Goal: Task Accomplishment & Management: Manage account settings

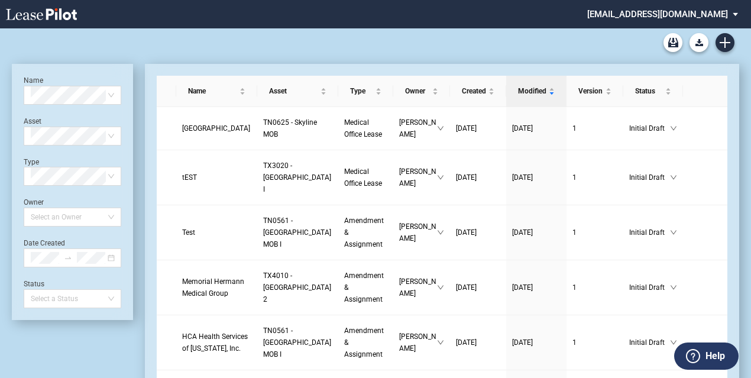
click at [680, 9] on md-select "[EMAIL_ADDRESS][DOMAIN_NAME] Change Password 2-Factor Authentication Form Manag…" at bounding box center [667, 13] width 162 height 27
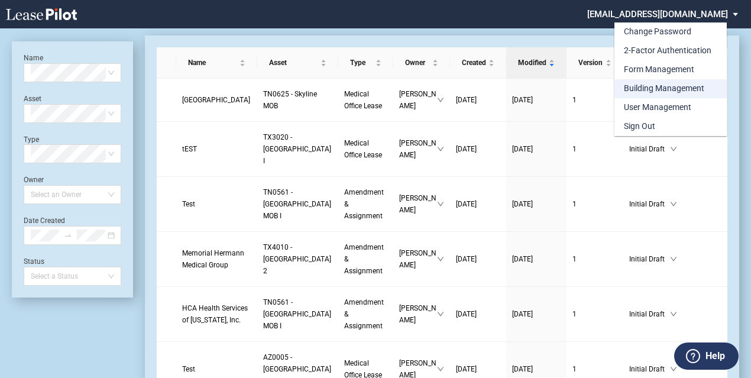
click at [670, 85] on div "Building Management" at bounding box center [664, 89] width 80 height 12
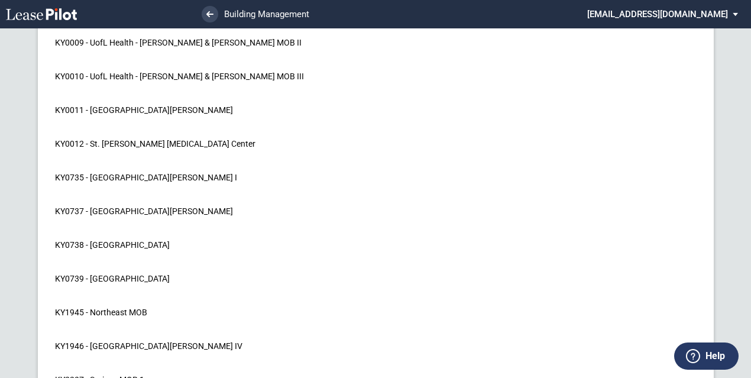
scroll to position [11677, 0]
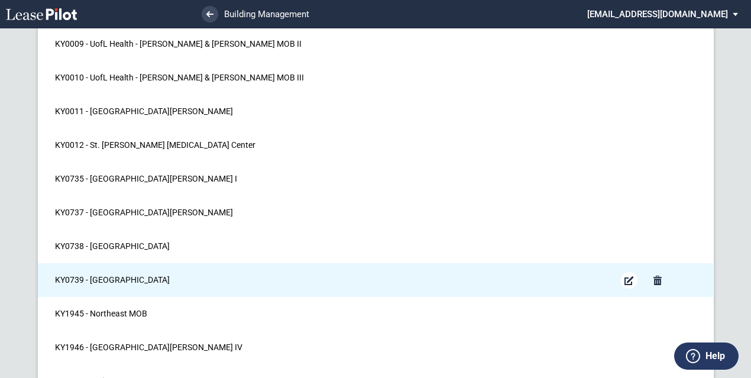
click at [631, 273] on md-icon "Edit Building" at bounding box center [629, 280] width 14 height 14
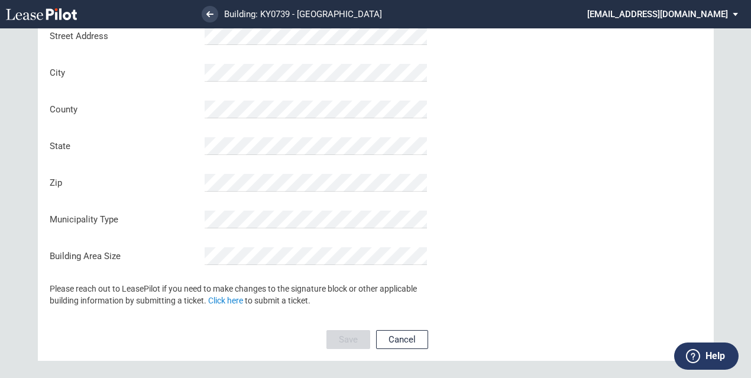
scroll to position [271, 0]
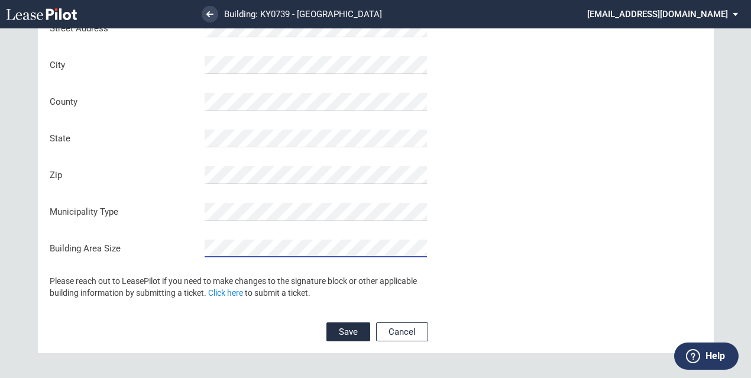
click at [518, 265] on div "Update Building Name This name will populate in your documents Dashboard Name T…" at bounding box center [376, 61] width 676 height 584
click at [353, 334] on button "Save" at bounding box center [349, 331] width 44 height 19
